Goal: Information Seeking & Learning: Check status

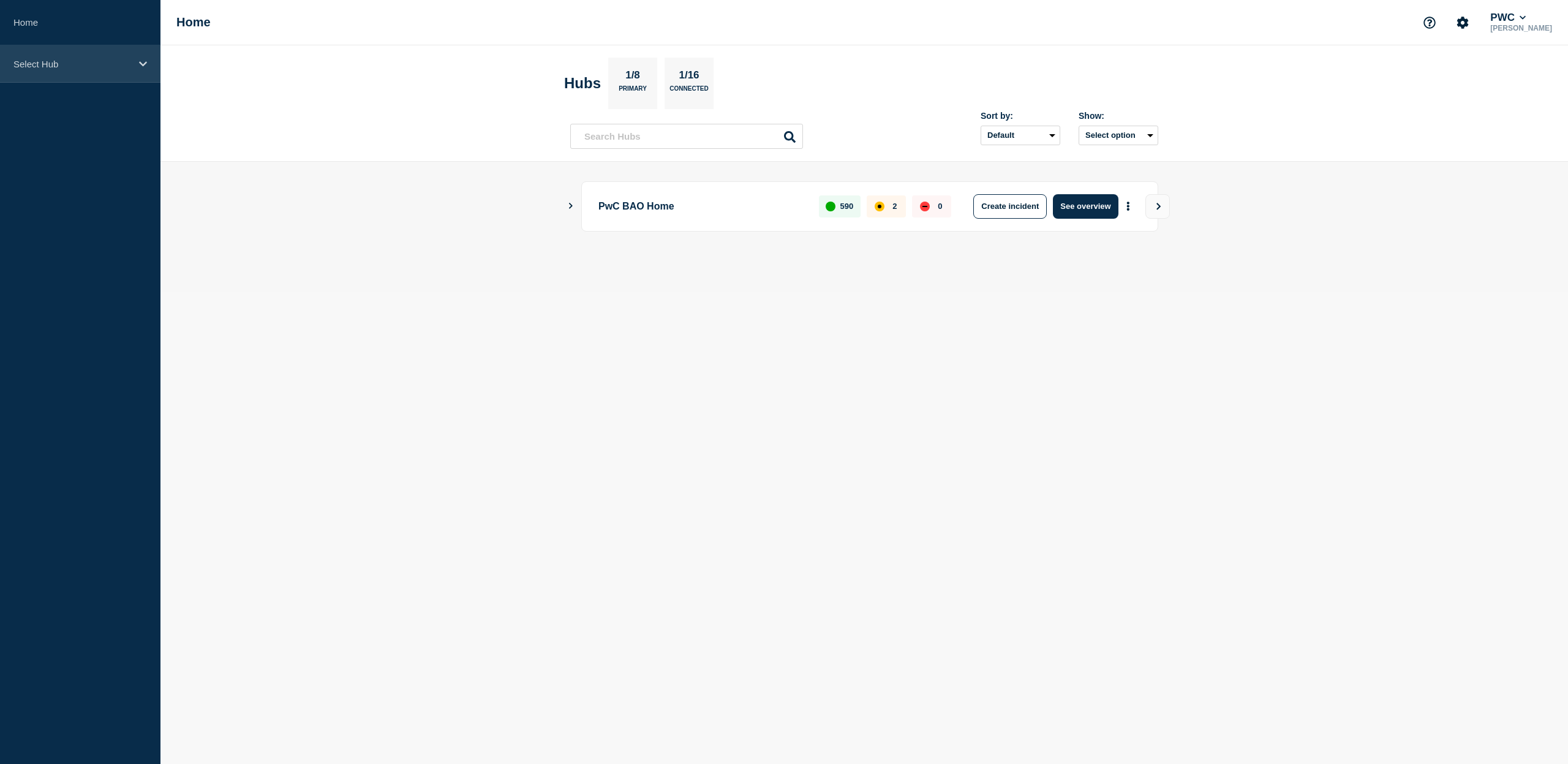
click at [97, 55] on div "Select Hub" at bounding box center [80, 64] width 161 height 37
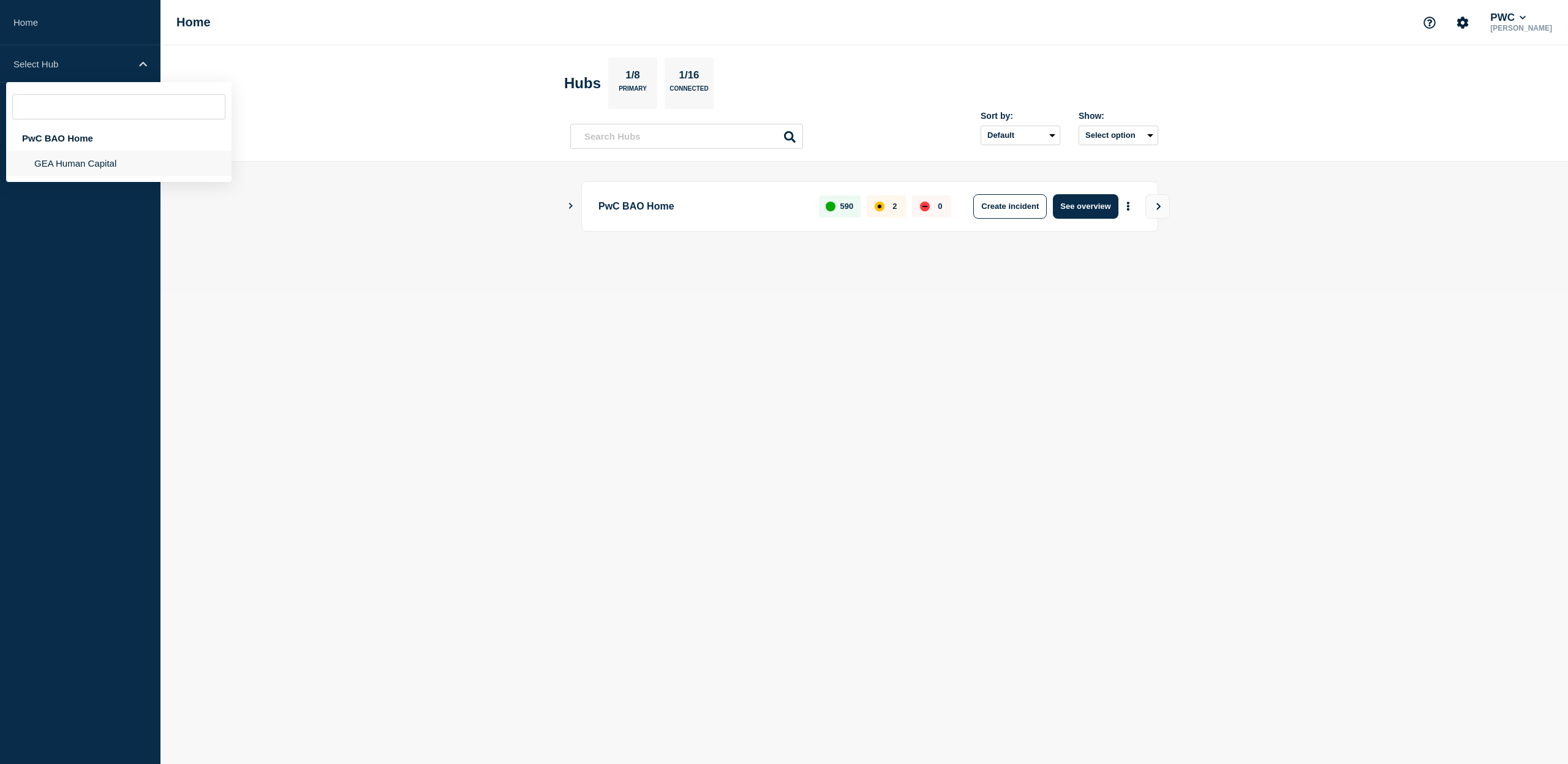
click at [83, 155] on li "GEA Human Capital" at bounding box center [119, 163] width 226 height 25
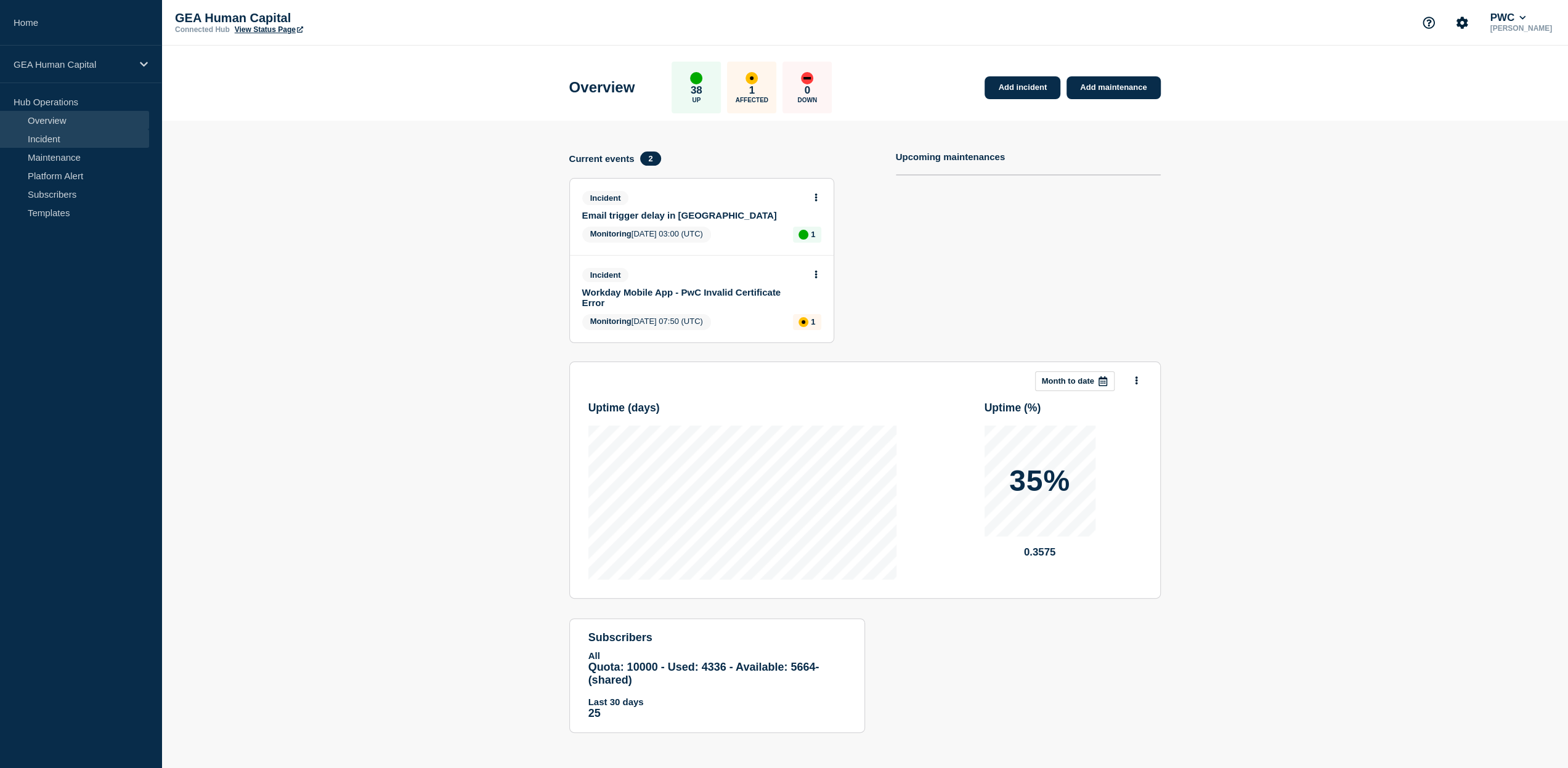
click at [65, 138] on link "Incident" at bounding box center [74, 139] width 149 height 19
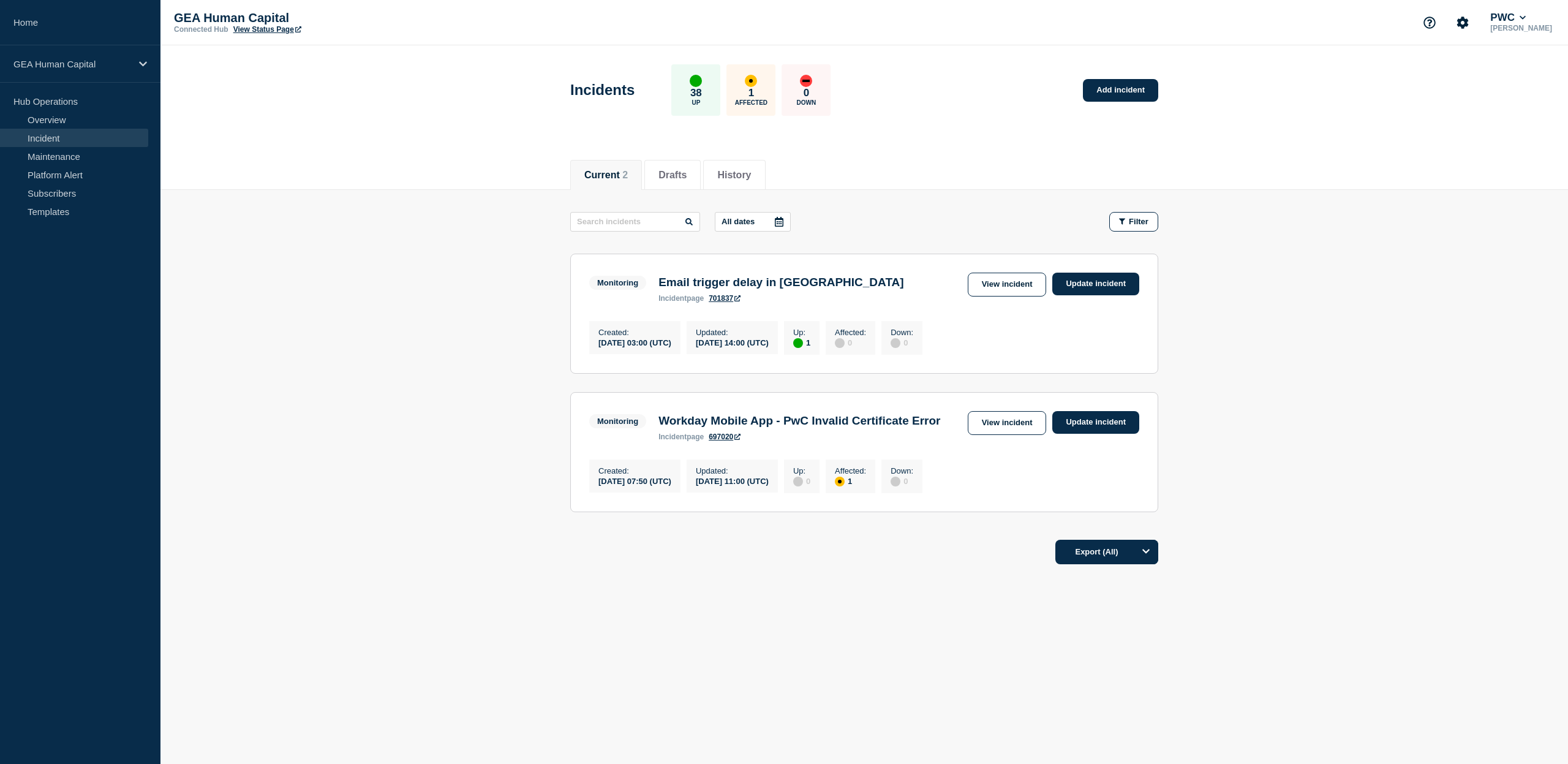
click at [824, 427] on h3 "Workday Mobile App - PwC Invalid Certificate Error" at bounding box center [799, 421] width 282 height 14
click at [1020, 425] on link "View incident" at bounding box center [1006, 423] width 79 height 24
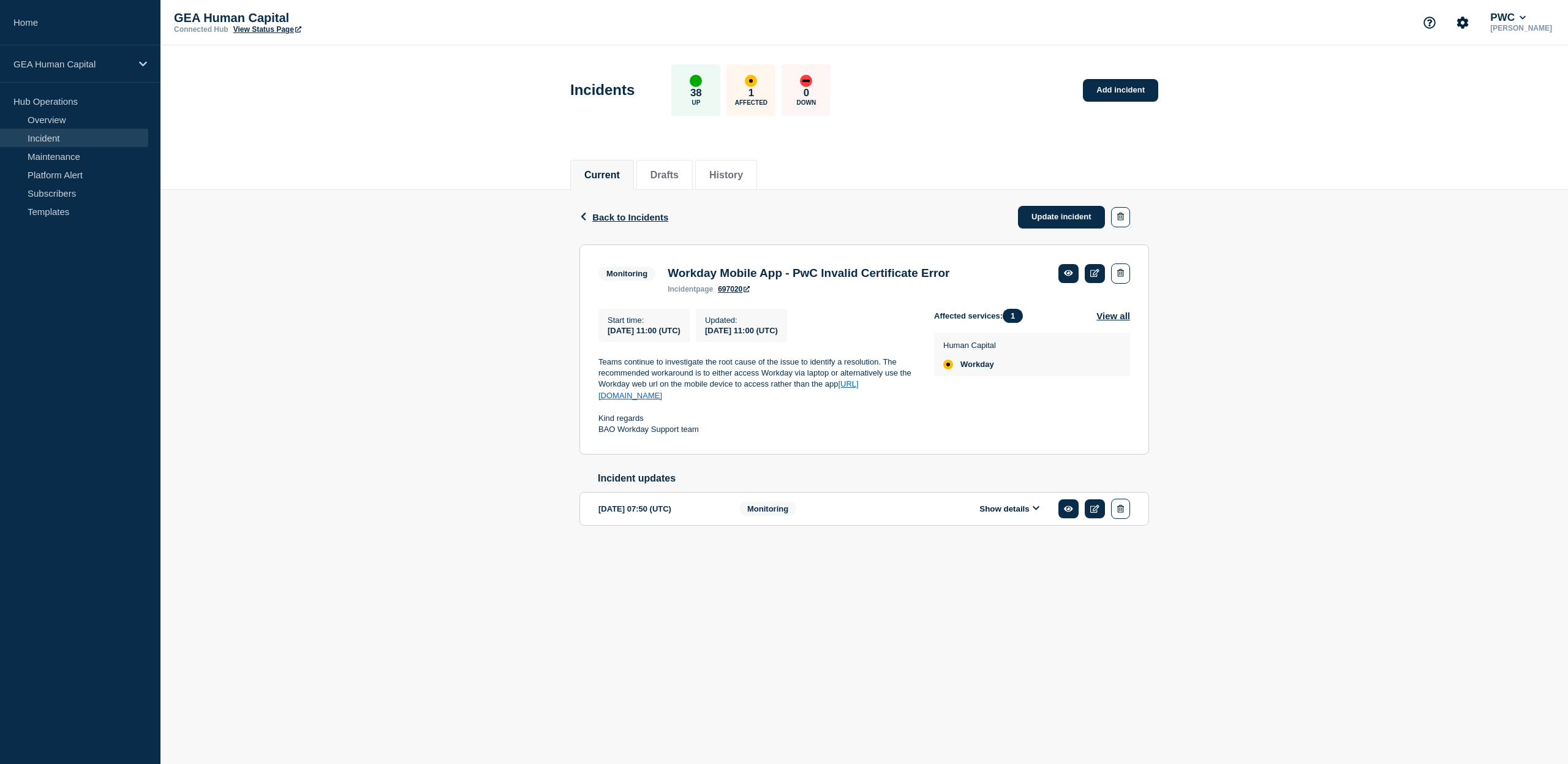
click at [1029, 511] on button "Show details" at bounding box center [1009, 508] width 68 height 10
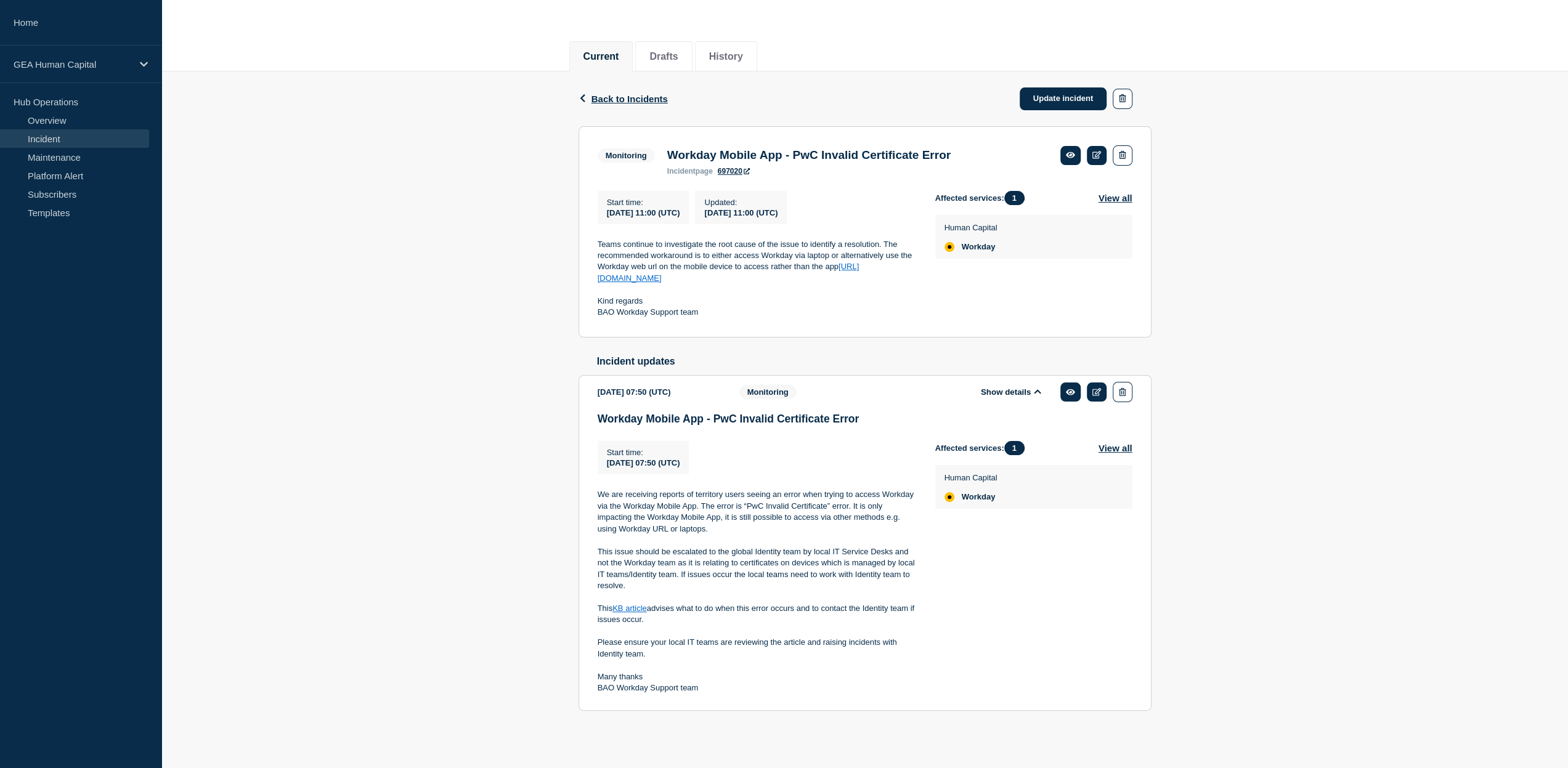
scroll to position [126, 0]
click at [1106, 444] on button "View all" at bounding box center [1115, 447] width 33 height 14
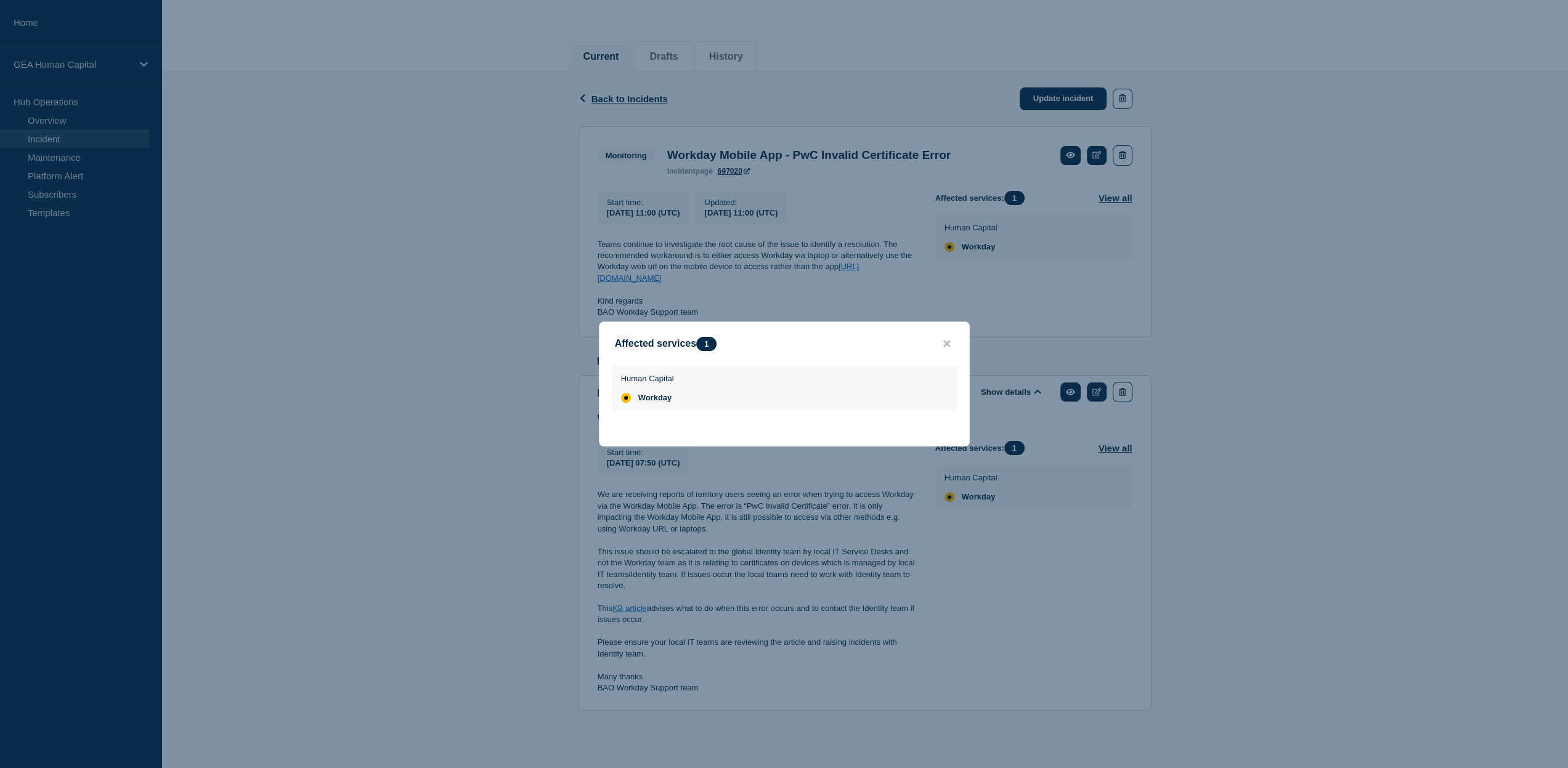
click at [950, 344] on button "close button" at bounding box center [946, 344] width 14 height 12
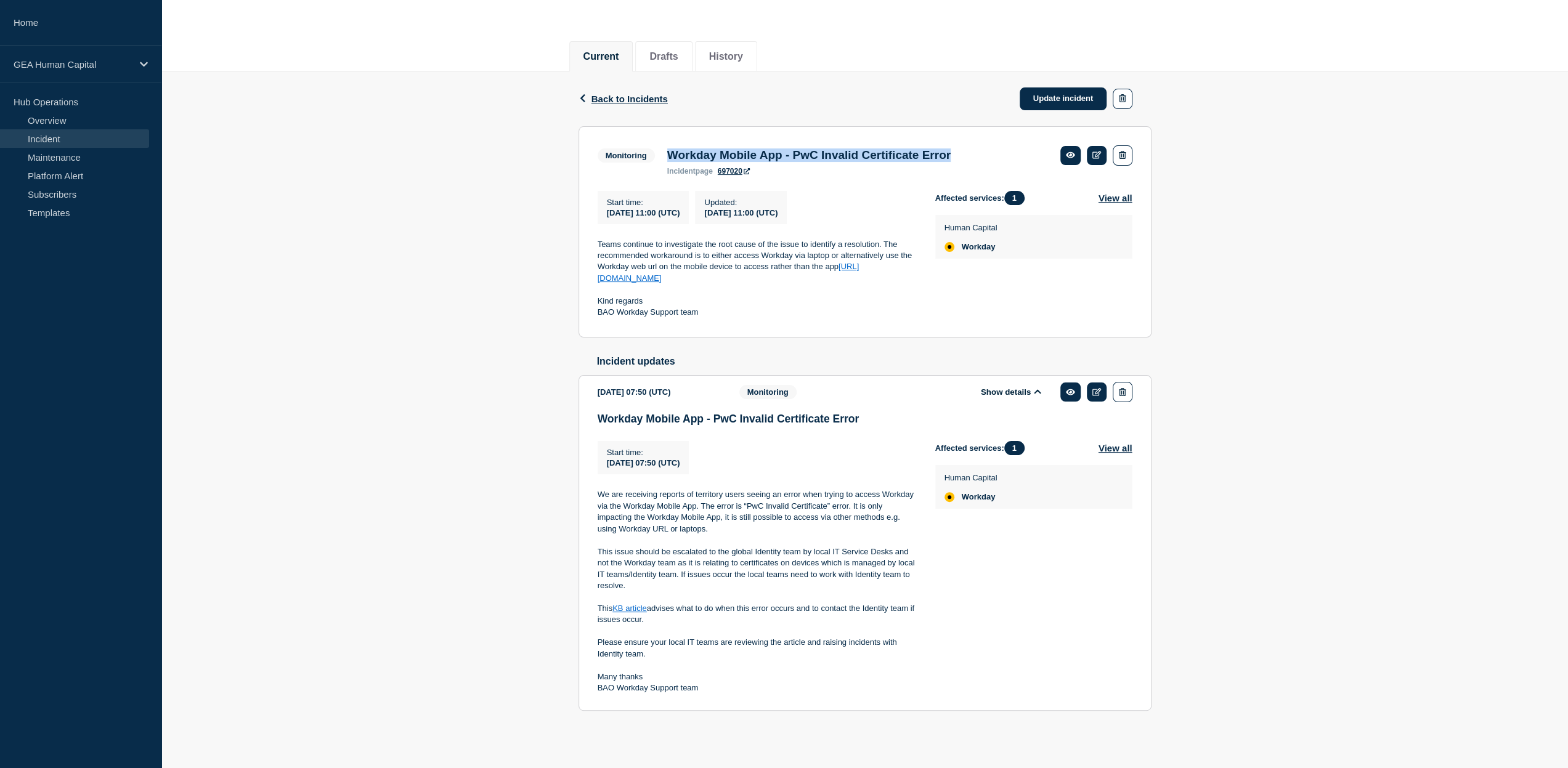
drag, startPoint x: 670, startPoint y: 145, endPoint x: 993, endPoint y: 148, distance: 323.0
click at [957, 149] on div "Workday Mobile App - PwC Invalid Certificate Error incident page 697020" at bounding box center [809, 162] width 296 height 27
copy h3 "Workday Mobile App - PwC Invalid Certificate Error"
